Goal: Task Accomplishment & Management: Manage account settings

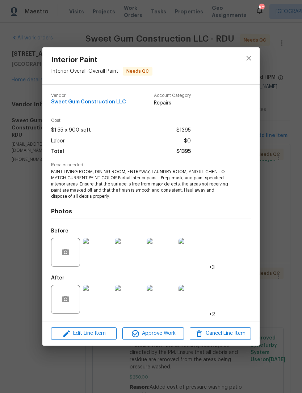
click at [128, 302] on img at bounding box center [129, 299] width 29 height 29
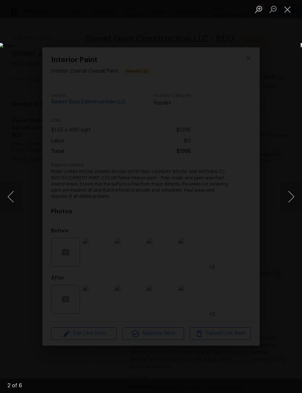
click at [293, 202] on button "Next image" at bounding box center [291, 196] width 22 height 29
click at [289, 206] on button "Next image" at bounding box center [291, 196] width 22 height 29
click at [292, 202] on button "Next image" at bounding box center [291, 196] width 22 height 29
click at [290, 9] on button "Close lightbox" at bounding box center [287, 9] width 14 height 13
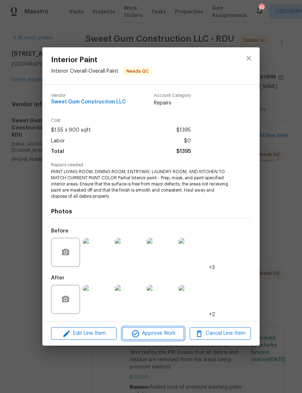
click at [170, 333] on span "Approve Work" at bounding box center [152, 333] width 57 height 9
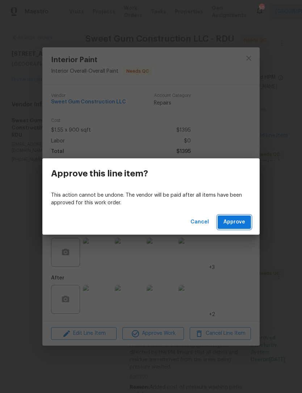
click at [237, 229] on button "Approve" at bounding box center [233, 222] width 33 height 13
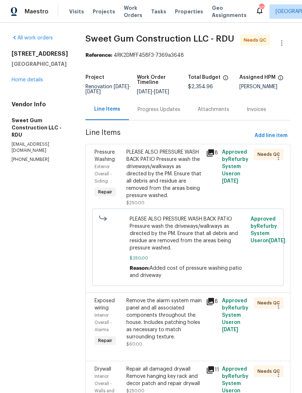
click at [177, 184] on div "PLEASE ALSO PRESSURE WASH BACK PATIO Pressure wash the driveways/walkways as di…" at bounding box center [163, 174] width 75 height 51
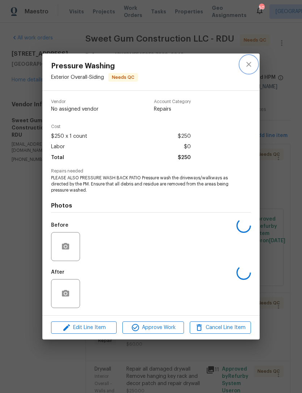
click at [248, 66] on icon "close" at bounding box center [248, 64] width 9 height 9
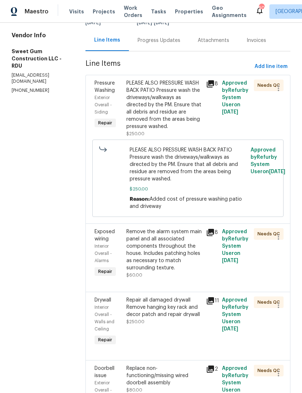
scroll to position [68, 0]
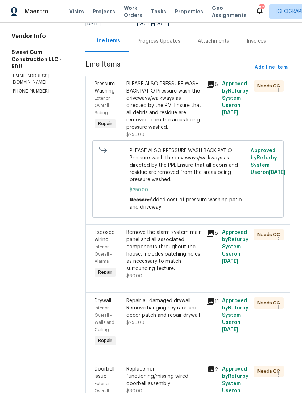
click at [188, 272] on div "Remove the alarm system main panel and all associated components throughout the…" at bounding box center [163, 250] width 75 height 43
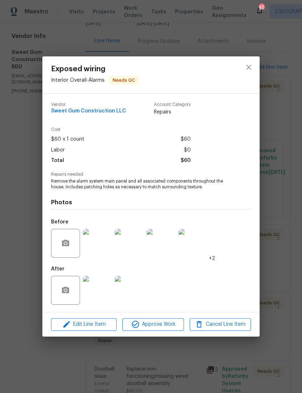
click at [107, 291] on img at bounding box center [97, 290] width 29 height 29
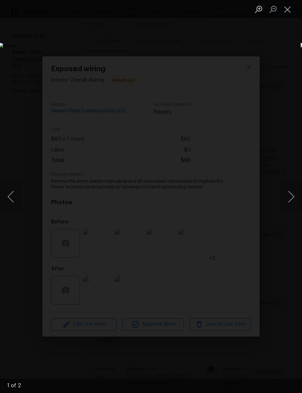
click at [291, 196] on button "Next image" at bounding box center [291, 196] width 22 height 29
click at [291, 12] on button "Close lightbox" at bounding box center [287, 9] width 14 height 13
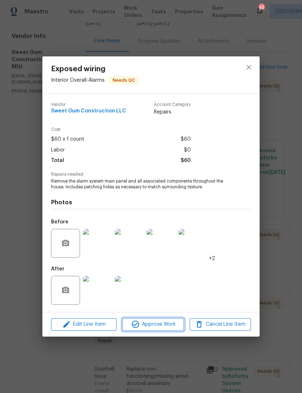
click at [171, 323] on span "Approve Work" at bounding box center [152, 324] width 57 height 9
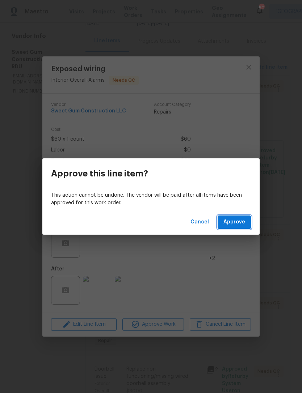
click at [239, 224] on span "Approve" at bounding box center [234, 222] width 22 height 9
click at [239, 221] on span "Loading..." at bounding box center [232, 222] width 25 height 9
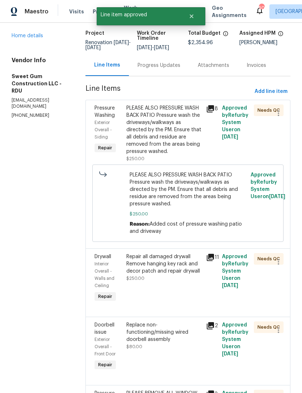
scroll to position [54, 0]
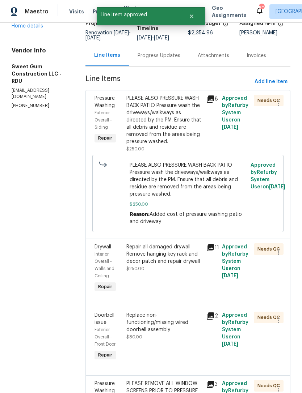
click at [201, 265] on div "Repair all damaged drywall Remove hanging key rack and decor patch and repair d…" at bounding box center [163, 254] width 75 height 22
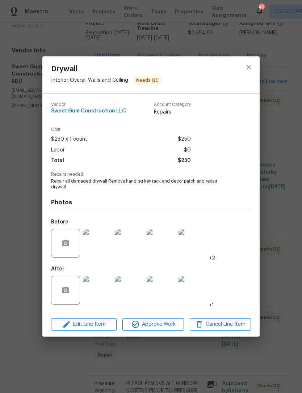
click at [103, 289] on img at bounding box center [97, 290] width 29 height 29
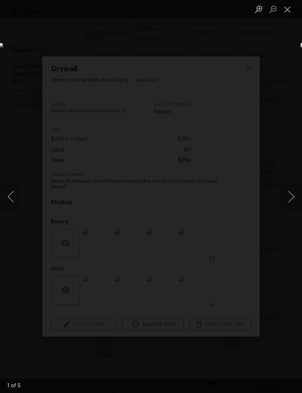
click at [31, 389] on div "1 of 5" at bounding box center [151, 386] width 302 height 14
click at [291, 195] on button "Next image" at bounding box center [291, 196] width 22 height 29
click at [288, 192] on button "Next image" at bounding box center [291, 196] width 22 height 29
click at [290, 191] on button "Next image" at bounding box center [291, 196] width 22 height 29
click at [289, 192] on button "Next image" at bounding box center [291, 196] width 22 height 29
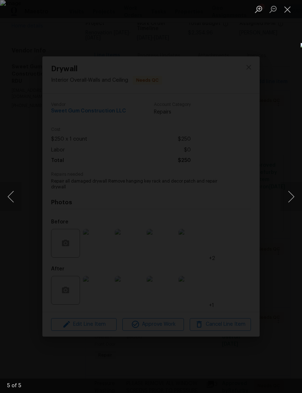
click at [289, 195] on button "Next image" at bounding box center [291, 196] width 22 height 29
click at [288, 199] on button "Next image" at bounding box center [291, 196] width 22 height 29
click at [289, 9] on button "Close lightbox" at bounding box center [287, 9] width 14 height 13
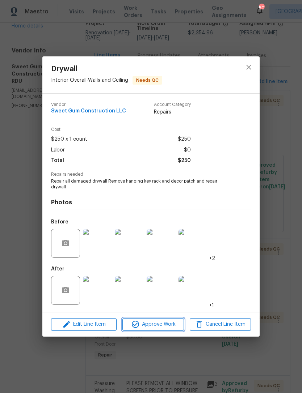
click at [171, 325] on span "Approve Work" at bounding box center [152, 324] width 57 height 9
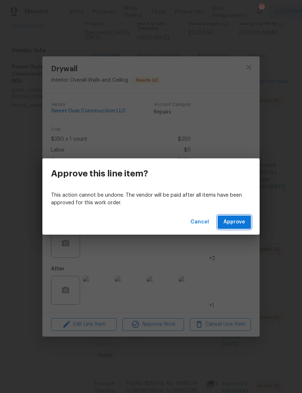
click at [242, 220] on span "Approve" at bounding box center [234, 222] width 22 height 9
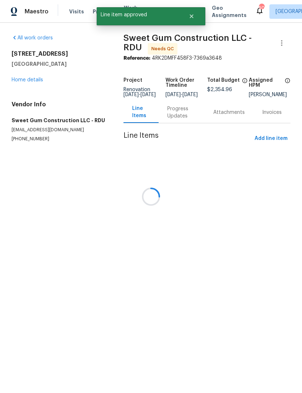
scroll to position [0, 0]
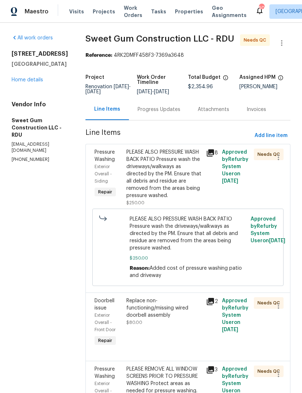
click at [32, 81] on link "Home details" at bounding box center [27, 79] width 31 height 5
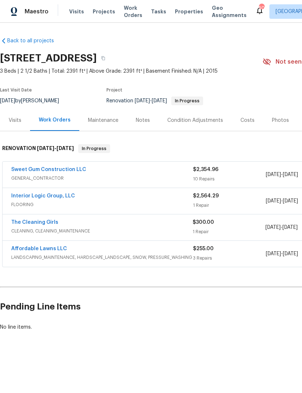
click at [24, 198] on link "Interior Logic Group, LLC" at bounding box center [43, 196] width 64 height 5
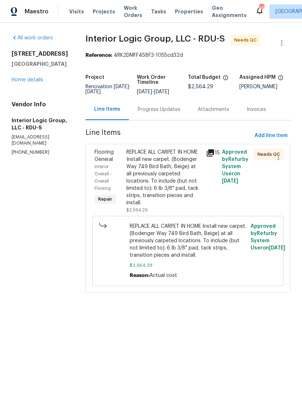
click at [27, 80] on link "Home details" at bounding box center [27, 79] width 31 height 5
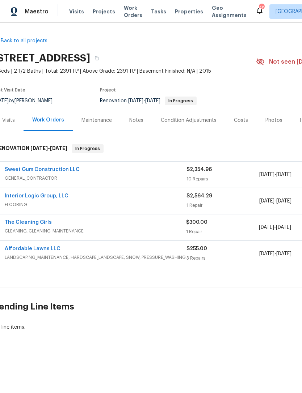
scroll to position [0, 6]
click at [20, 196] on link "Interior Logic Group, LLC" at bounding box center [37, 196] width 64 height 5
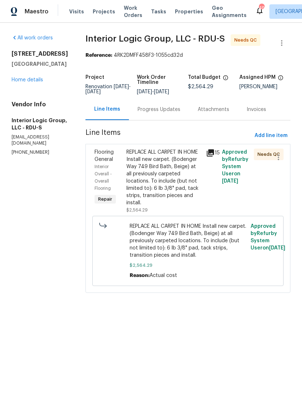
click at [195, 184] on div "REPLACE ALL CARPET IN HOME Install new carpet. (Bodenger Way 749 Bird Bath, Bei…" at bounding box center [163, 178] width 75 height 58
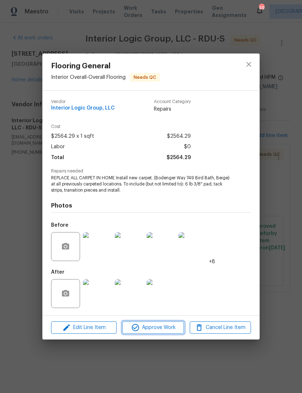
click at [171, 331] on span "Approve Work" at bounding box center [152, 327] width 57 height 9
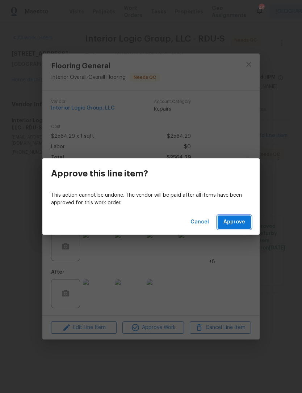
click at [237, 220] on span "Approve" at bounding box center [234, 222] width 22 height 9
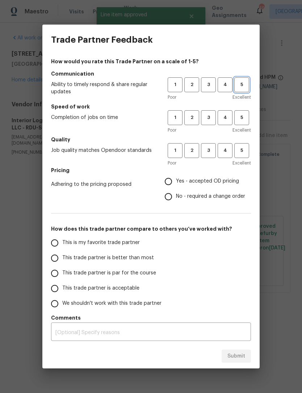
click at [244, 88] on span "5" at bounding box center [241, 85] width 13 height 8
click at [244, 120] on span "5" at bounding box center [241, 118] width 13 height 8
click at [243, 152] on span "5" at bounding box center [241, 151] width 13 height 8
click at [229, 184] on span "Yes - accepted OD pricing" at bounding box center [207, 182] width 63 height 8
click at [176, 184] on input "Yes - accepted OD pricing" at bounding box center [168, 181] width 15 height 15
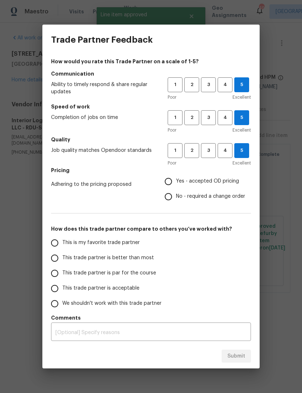
radio input "true"
click at [142, 257] on span "This trade partner is better than most" at bounding box center [108, 258] width 92 height 8
click at [62, 257] on input "This trade partner is better than most" at bounding box center [54, 258] width 15 height 15
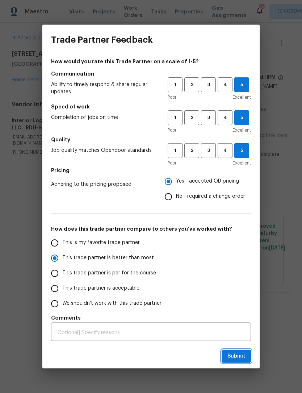
click at [242, 355] on span "Submit" at bounding box center [236, 356] width 18 height 9
radio input "true"
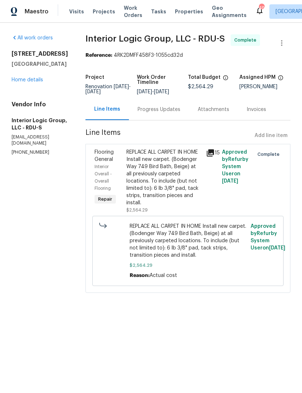
click at [27, 75] on div "[STREET_ADDRESS] Home details" at bounding box center [40, 66] width 56 height 33
click at [25, 81] on link "Home details" at bounding box center [27, 79] width 31 height 5
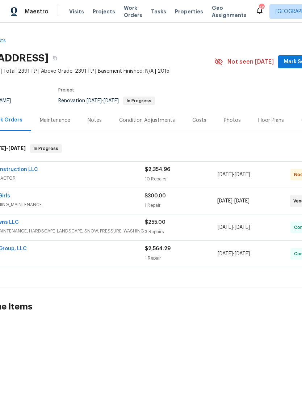
scroll to position [0, 47]
click at [17, 172] on link "Sweet Gum Construction LLC" at bounding box center [2, 169] width 75 height 5
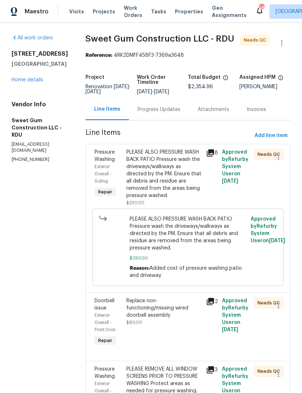
click at [27, 81] on link "Home details" at bounding box center [27, 79] width 31 height 5
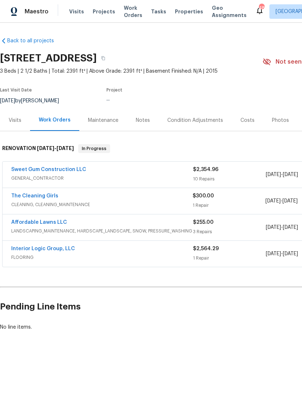
click at [27, 81] on section "[STREET_ADDRESS] 3 Beds | 2 1/2 Baths | Total: 2391 ft² | Above Grade: 2391 ft²…" at bounding box center [204, 79] width 409 height 61
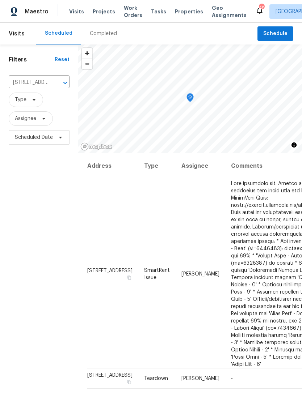
scroll to position [0, 51]
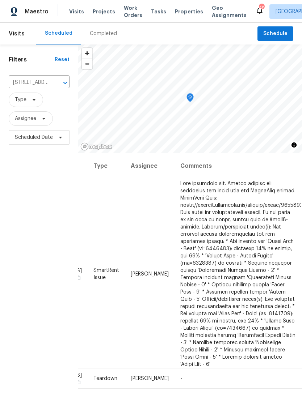
click at [38, 85] on input "[STREET_ADDRESS]" at bounding box center [29, 82] width 41 height 11
type input "spac"
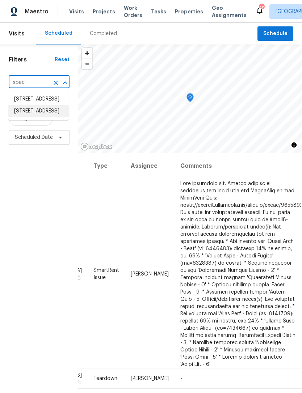
click at [29, 117] on li "[STREET_ADDRESS]" at bounding box center [38, 111] width 60 height 12
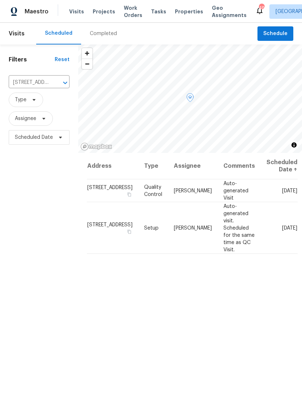
click at [0, 0] on icon at bounding box center [0, 0] width 0 height 0
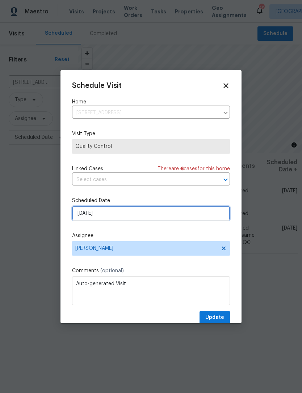
click at [154, 219] on input "[DATE]" at bounding box center [151, 213] width 158 height 14
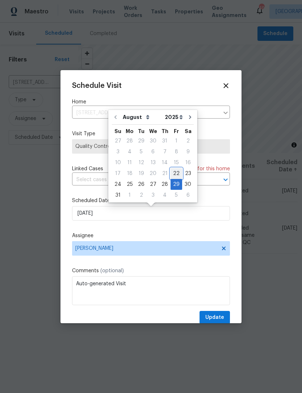
click at [174, 174] on div "22" at bounding box center [176, 174] width 12 height 10
type input "[DATE]"
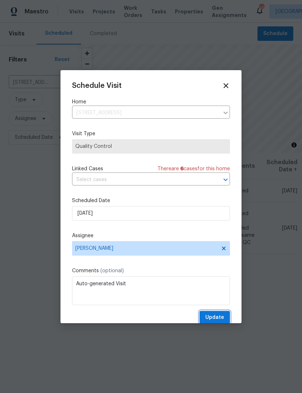
click at [221, 319] on span "Update" at bounding box center [214, 317] width 19 height 9
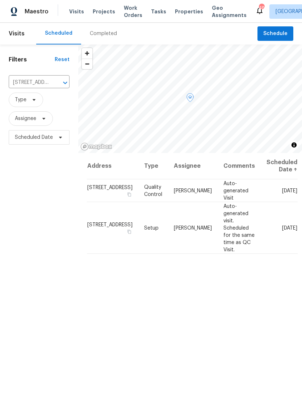
click at [0, 0] on icon at bounding box center [0, 0] width 0 height 0
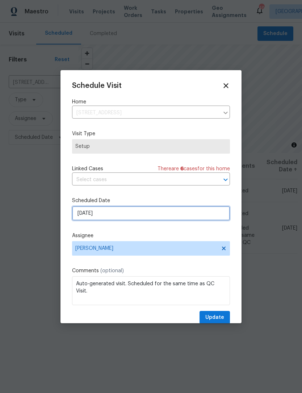
click at [165, 216] on input "[DATE]" at bounding box center [151, 213] width 158 height 14
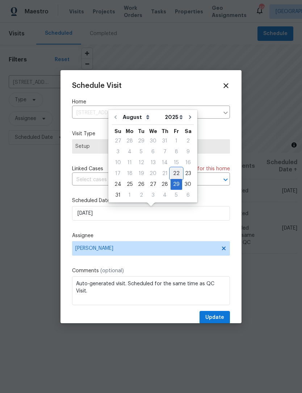
click at [170, 173] on div "22" at bounding box center [176, 174] width 12 height 10
type input "[DATE]"
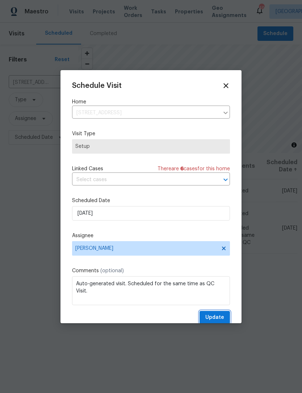
click at [222, 319] on span "Update" at bounding box center [214, 317] width 19 height 9
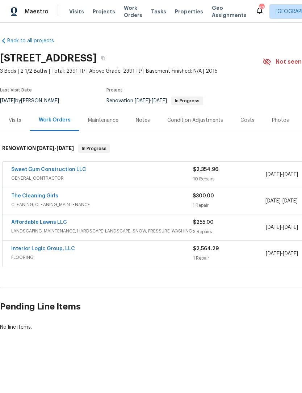
click at [26, 194] on link "The Cleaning Girls" at bounding box center [34, 196] width 47 height 5
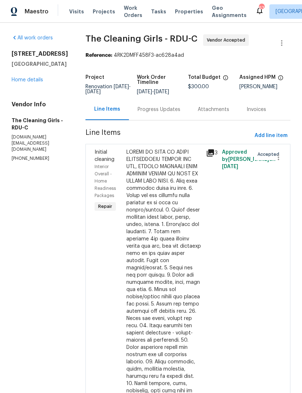
click at [171, 113] on div "Progress Updates" at bounding box center [158, 109] width 43 height 7
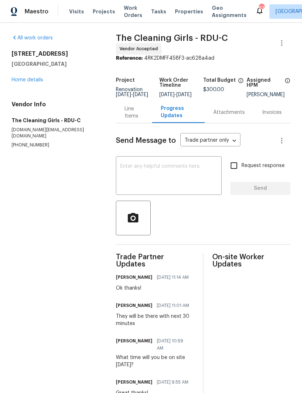
click at [182, 183] on textarea at bounding box center [168, 176] width 97 height 25
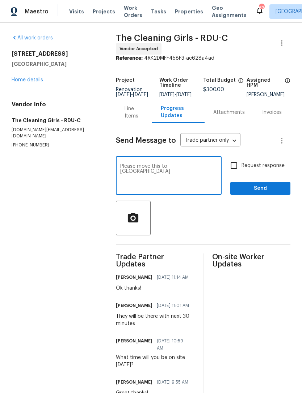
type textarea "Please move this to QC"
click at [233, 164] on input "Request response" at bounding box center [233, 165] width 15 height 15
checkbox input "true"
click at [199, 180] on textarea "Please move this to QC" at bounding box center [168, 176] width 97 height 25
type textarea "Please move this to QC if completed"
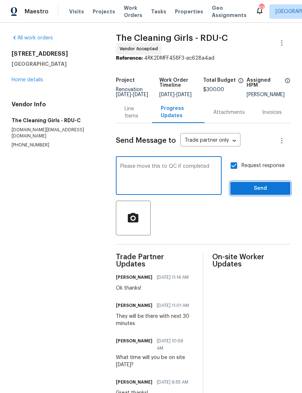
click at [259, 188] on button "Send" at bounding box center [260, 188] width 60 height 13
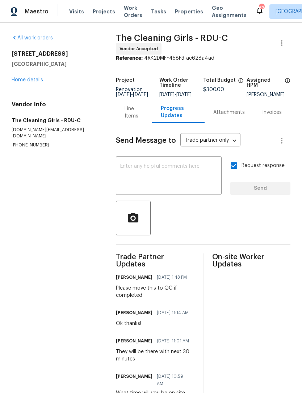
click at [26, 75] on div "[STREET_ADDRESS] Home details" at bounding box center [55, 66] width 87 height 33
click at [24, 82] on link "Home details" at bounding box center [27, 79] width 31 height 5
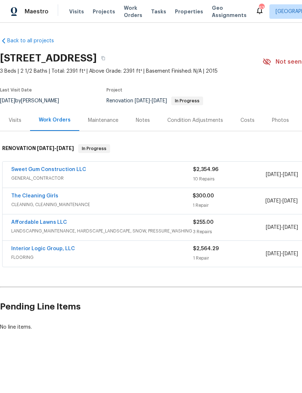
click at [35, 169] on link "Sweet Gum Construction LLC" at bounding box center [48, 169] width 75 height 5
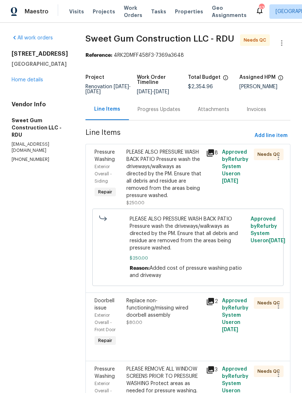
click at [202, 199] on div "PLEASE ALSO PRESSURE WASH BACK PATIO Pressure wash the driveways/walkways as di…" at bounding box center [163, 174] width 75 height 51
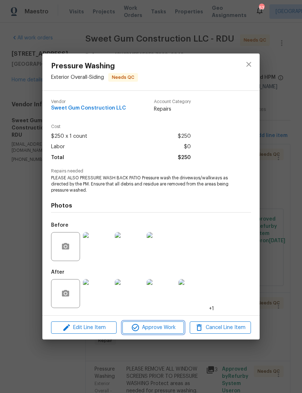
click at [167, 328] on span "Approve Work" at bounding box center [152, 327] width 57 height 9
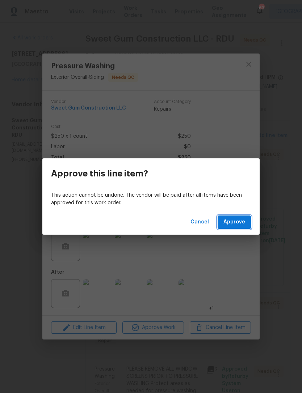
click at [237, 220] on span "Approve" at bounding box center [234, 222] width 22 height 9
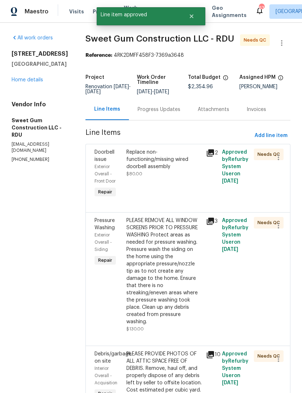
click at [203, 194] on div "Replace non-functioning/missing wired doorbell assembly $80.00" at bounding box center [164, 174] width 80 height 55
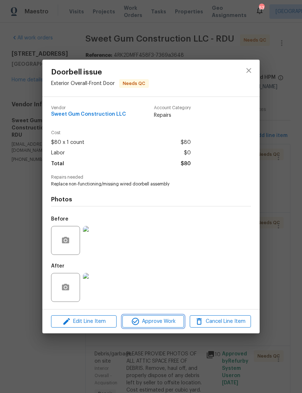
click at [169, 328] on button "Approve Work" at bounding box center [152, 321] width 61 height 13
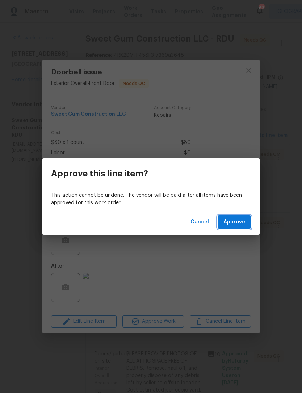
click at [240, 225] on span "Approve" at bounding box center [234, 222] width 22 height 9
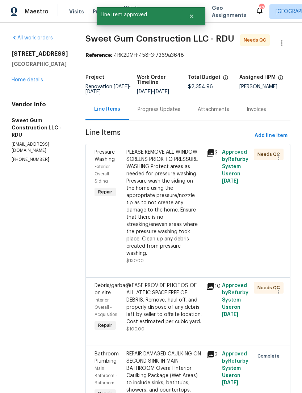
click at [197, 231] on div "PLEASE REMOVE ALL WINDOW SCREENS PRIOR TO PRESSURE WASHING Protect areas as nee…" at bounding box center [163, 203] width 75 height 109
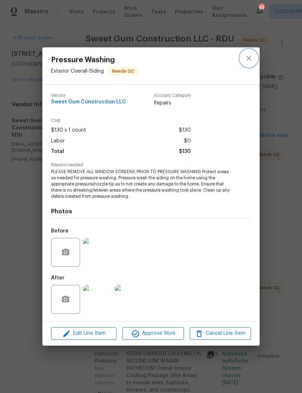
click at [248, 58] on icon "close" at bounding box center [248, 58] width 5 height 5
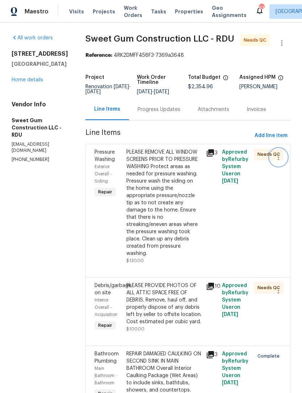
click at [282, 162] on icon "button" at bounding box center [278, 157] width 9 height 9
click at [282, 167] on li "Cancel" at bounding box center [282, 165] width 28 height 12
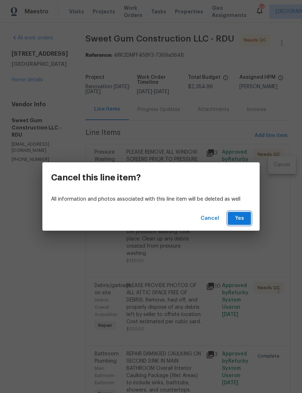
click at [245, 218] on span "Yes" at bounding box center [239, 218] width 12 height 9
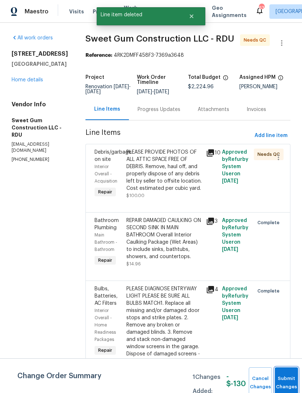
click at [288, 376] on button "Submit Changes" at bounding box center [286, 383] width 23 height 31
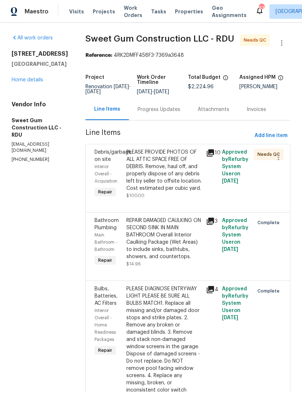
click at [194, 192] on div "PLEASE PROVIDE PHOTOS OF ALL ATTIC SPACE FREE OF DEBRIS. Remove, haul off, and …" at bounding box center [163, 170] width 75 height 43
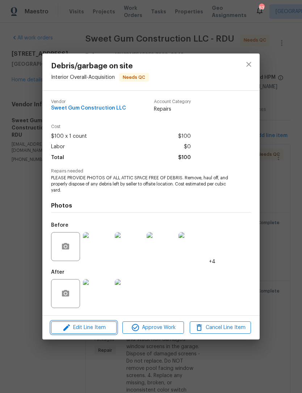
click at [102, 330] on span "Edit Line Item" at bounding box center [83, 327] width 61 height 9
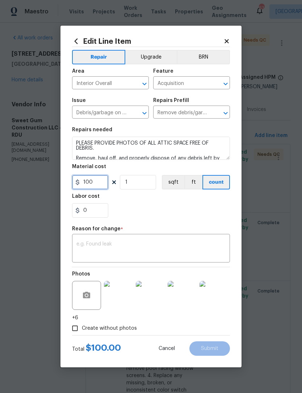
click at [101, 184] on input "100" at bounding box center [90, 182] width 36 height 14
type input "150"
click at [175, 242] on textarea at bounding box center [150, 249] width 149 height 15
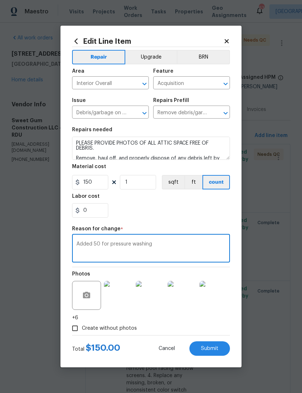
type textarea "Added 50 for pressure washing"
click at [219, 346] on button "Submit" at bounding box center [209, 349] width 41 height 14
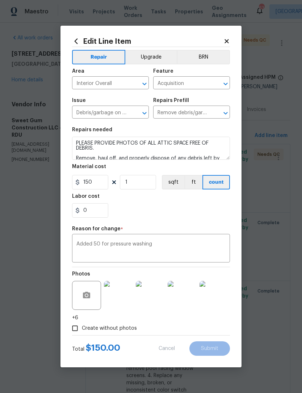
type input "100"
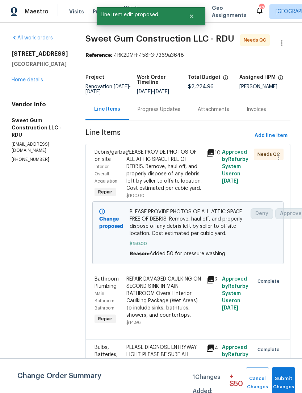
click at [284, 382] on span "Submit Changes" at bounding box center [283, 383] width 16 height 17
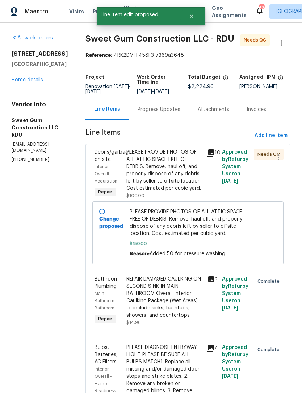
click at [202, 185] on div "PLEASE PROVIDE PHOTOS OF ALL ATTIC SPACE FREE OF DEBRIS. Remove, haul off, and …" at bounding box center [163, 170] width 75 height 43
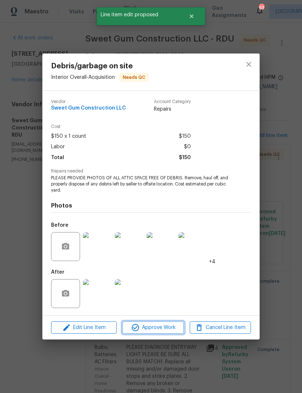
click at [163, 327] on span "Approve Work" at bounding box center [152, 327] width 57 height 9
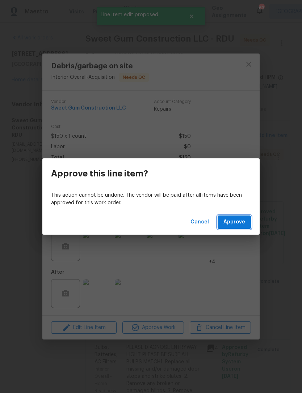
click at [239, 221] on span "Approve" at bounding box center [234, 222] width 22 height 9
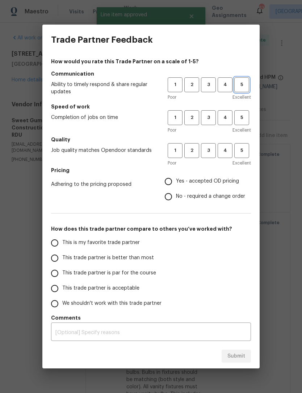
click at [246, 89] on button "5" at bounding box center [241, 84] width 15 height 15
click at [246, 113] on button "5" at bounding box center [241, 117] width 15 height 15
click at [243, 150] on span "5" at bounding box center [241, 151] width 13 height 8
click at [221, 179] on span "Yes - accepted OD pricing" at bounding box center [207, 182] width 63 height 8
click at [176, 179] on input "Yes - accepted OD pricing" at bounding box center [168, 181] width 15 height 15
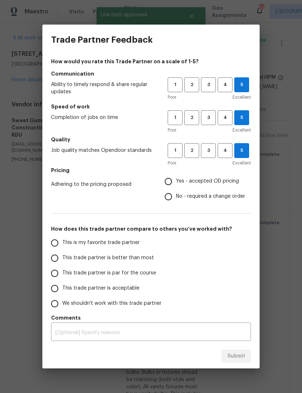
radio input "true"
click at [56, 241] on input "This is my favorite trade partner" at bounding box center [54, 243] width 15 height 15
click at [244, 356] on span "Submit" at bounding box center [236, 356] width 18 height 9
radio input "true"
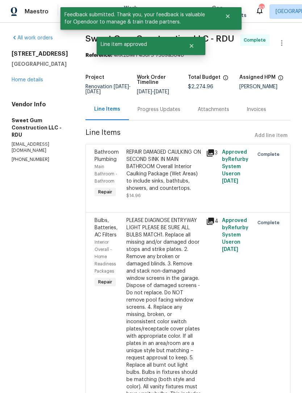
click at [20, 81] on link "Home details" at bounding box center [27, 79] width 31 height 5
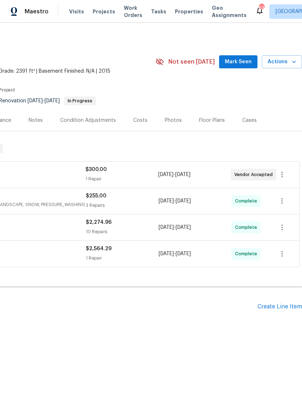
scroll to position [0, 107]
